Goal: Find specific page/section: Find specific page/section

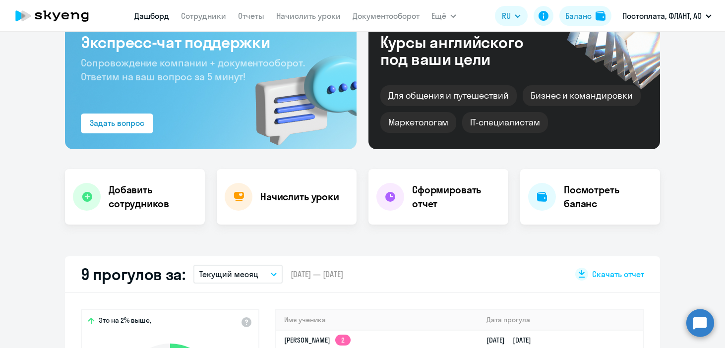
select select "30"
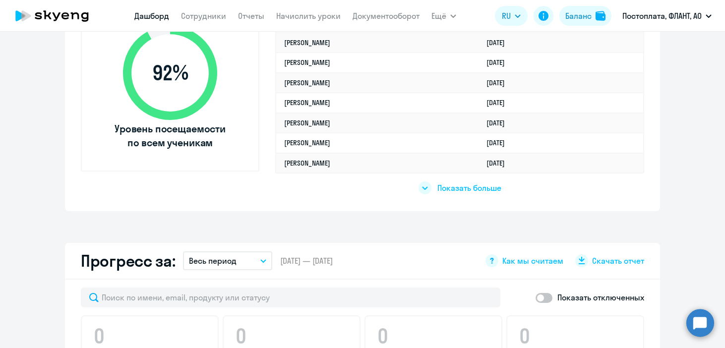
scroll to position [385, 0]
click at [431, 195] on div "Показать больше" at bounding box center [460, 188] width 83 height 13
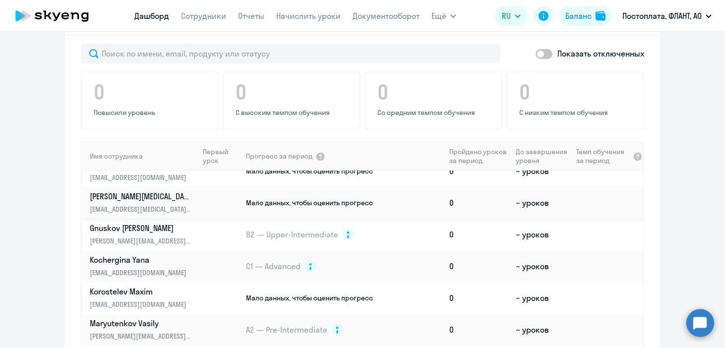
scroll to position [0, 0]
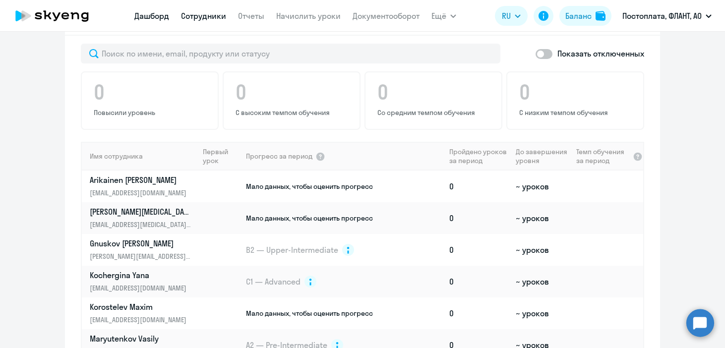
click at [212, 15] on link "Сотрудники" at bounding box center [203, 16] width 45 height 10
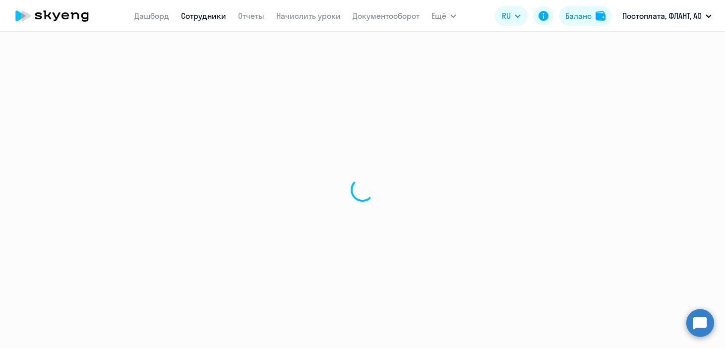
select select "30"
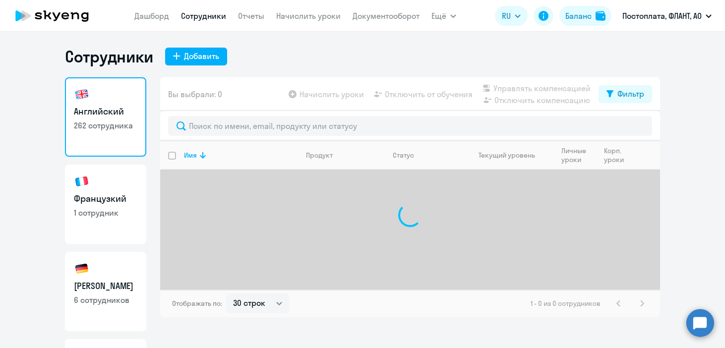
click at [116, 186] on link "[DEMOGRAPHIC_DATA] 1 сотрудник" at bounding box center [105, 204] width 81 height 79
select select "30"
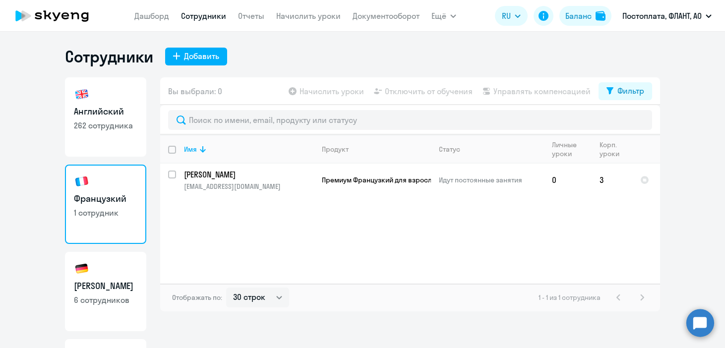
click at [97, 261] on link "Немецкий 6 сотрудников" at bounding box center [105, 291] width 81 height 79
select select "30"
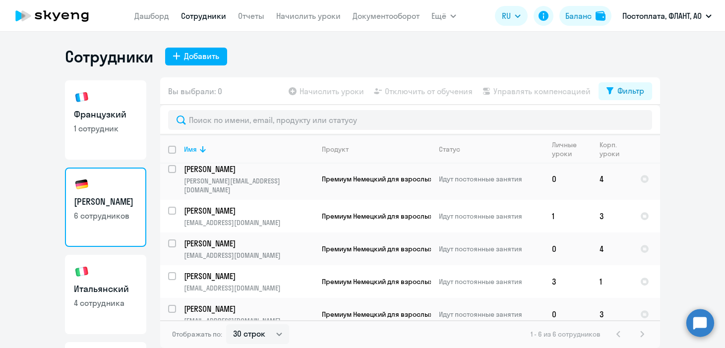
scroll to position [93, 0]
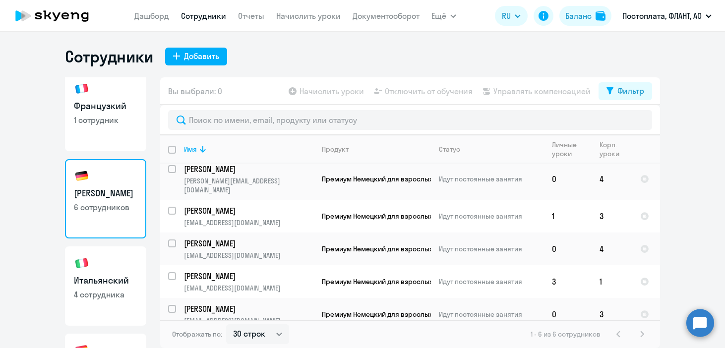
click at [85, 257] on img at bounding box center [82, 264] width 16 height 16
select select "30"
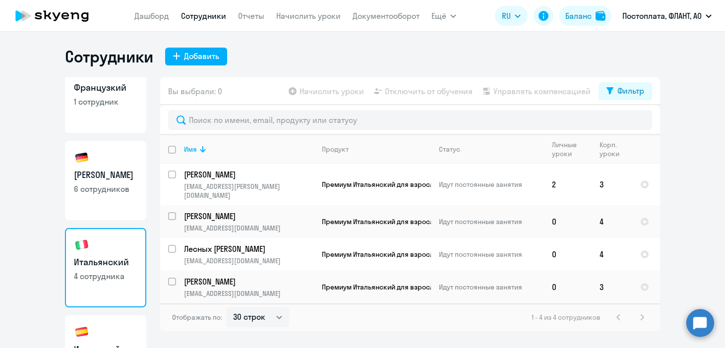
scroll to position [113, 0]
click at [88, 325] on img at bounding box center [82, 331] width 16 height 16
select select "30"
